Goal: Book appointment/travel/reservation

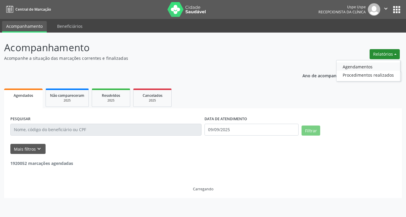
click at [358, 66] on link "Agendamentos" at bounding box center [369, 66] width 64 height 8
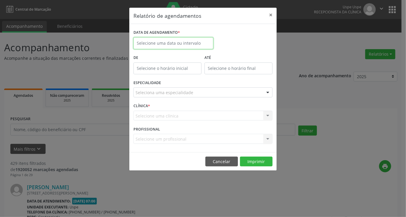
click at [184, 47] on body "Central de Marcação Uspe Uspe Recepcionista da clínica  Configurações Sair app…" at bounding box center [203, 108] width 406 height 217
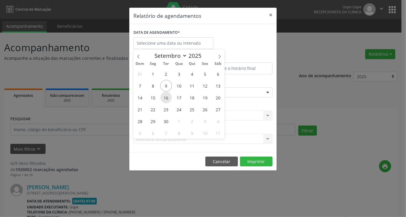
click at [168, 97] on span "16" at bounding box center [166, 98] width 12 height 12
type input "[DATE]"
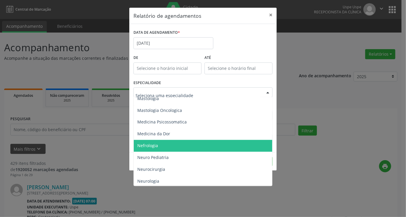
scroll to position [573, 0]
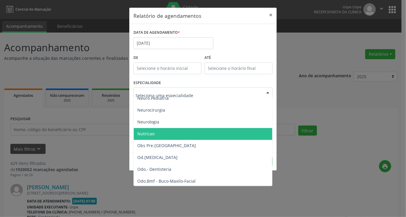
click at [148, 134] on span "Nutricao" at bounding box center [145, 134] width 17 height 6
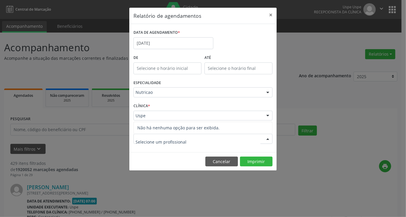
click at [156, 170] on footer "Cancelar Imprimir" at bounding box center [202, 161] width 147 height 19
click at [160, 112] on div "Uspe" at bounding box center [202, 116] width 139 height 10
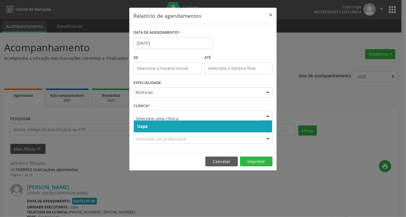
click at [157, 125] on span "Uspe" at bounding box center [203, 126] width 139 height 12
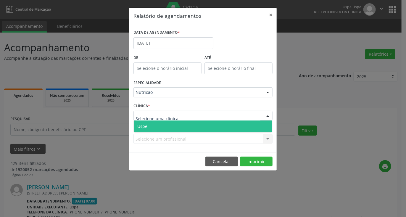
click at [157, 127] on span "Uspe" at bounding box center [203, 126] width 139 height 12
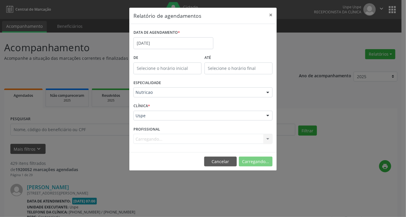
click at [163, 135] on div "Carregando... Nenhum resultado encontrado para: " " Não há nenhuma opção para s…" at bounding box center [202, 139] width 139 height 10
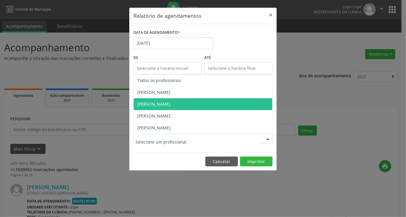
click at [163, 102] on span "[PERSON_NAME]" at bounding box center [153, 104] width 33 height 6
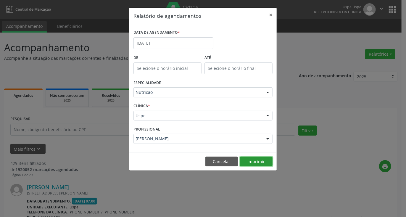
click at [257, 164] on button "Imprimir" at bounding box center [256, 162] width 33 height 10
